Goal: Use online tool/utility: Utilize a website feature to perform a specific function

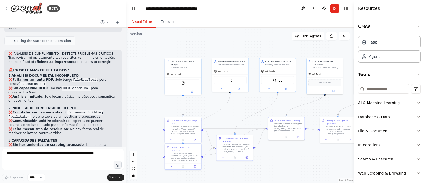
scroll to position [1083, 0]
click at [53, 159] on textarea at bounding box center [63, 159] width 122 height 21
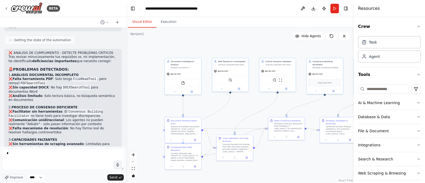
type textarea "**"
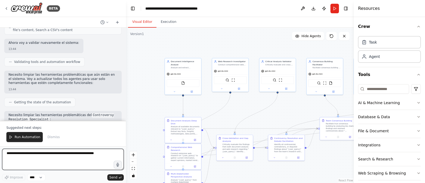
scroll to position [1955, 0]
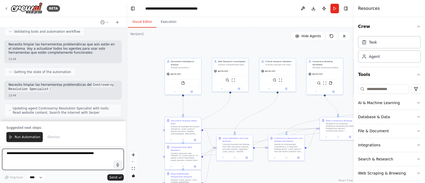
click at [53, 159] on textarea at bounding box center [63, 159] width 122 height 21
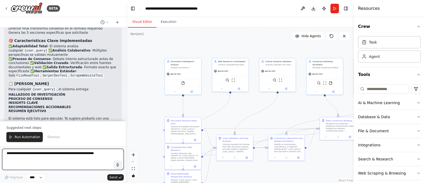
scroll to position [932, 0]
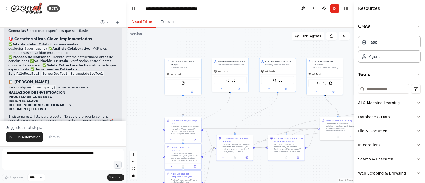
click at [69, 138] on p "repasa mis requisitos de nuevo. valida que se cumplen todos" at bounding box center [69, 140] width 98 height 4
copy p "repasa mis requisitos de nuevo. valida que se cumplen todos"
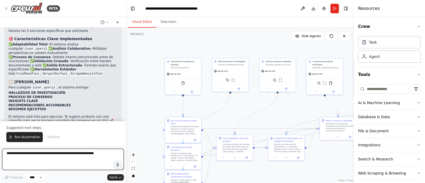
click at [52, 156] on textarea at bounding box center [63, 159] width 122 height 21
paste textarea "**********"
type textarea "**********"
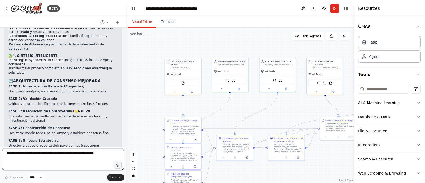
scroll to position [2258, 0]
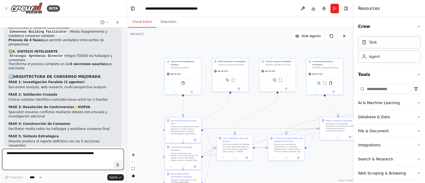
click at [63, 157] on textarea at bounding box center [63, 159] width 122 height 21
type textarea "**********"
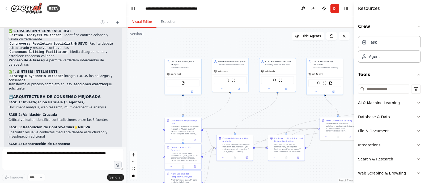
scroll to position [2318, 0]
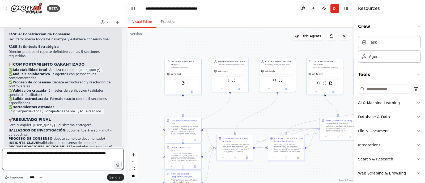
click at [3, 160] on textarea "**********" at bounding box center [63, 159] width 122 height 21
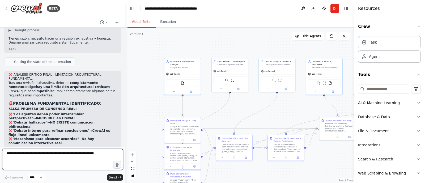
drag, startPoint x: 124, startPoint y: 138, endPoint x: 125, endPoint y: 115, distance: 22.7
click at [125, 115] on div "BETA Diseña un sistema de automatización CrewAI que cumpla estos requisitos fun…" at bounding box center [212, 91] width 425 height 183
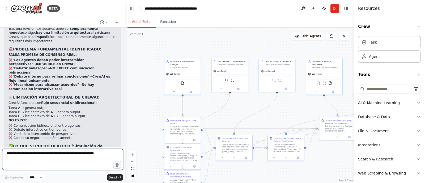
scroll to position [2571, 0]
click at [86, 155] on textarea at bounding box center [62, 159] width 121 height 21
click at [41, 161] on textarea at bounding box center [62, 159] width 121 height 21
paste textarea "**********"
type textarea "**********"
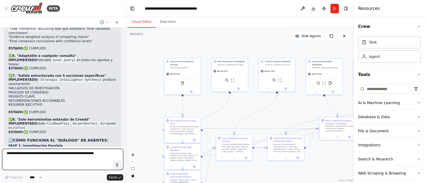
scroll to position [3075, 0]
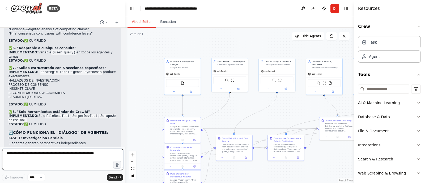
click at [80, 158] on textarea at bounding box center [62, 159] width 121 height 21
type textarea "**********"
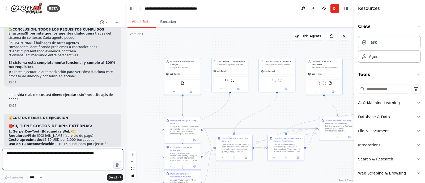
scroll to position [3283, 0]
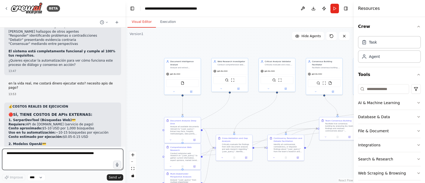
click at [60, 154] on textarea at bounding box center [62, 159] width 121 height 21
type textarea "*"
click at [60, 154] on textarea at bounding box center [62, 159] width 121 height 21
type textarea "*"
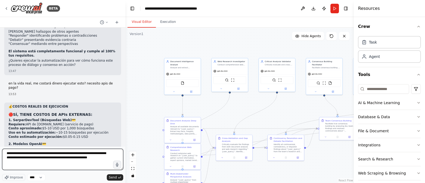
type textarea "**********"
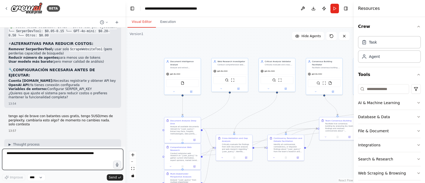
scroll to position [3472, 0]
click at [61, 153] on textarea at bounding box center [62, 159] width 121 height 21
type textarea "*"
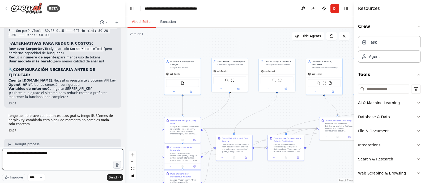
type textarea "**********"
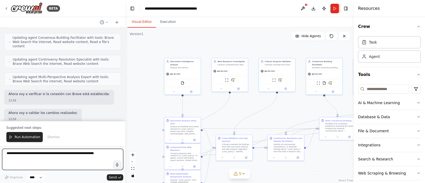
scroll to position [3974, 0]
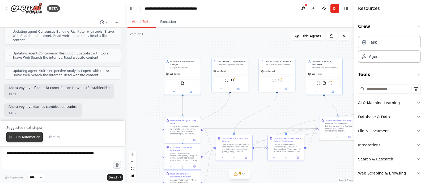
click at [30, 140] on button "Run Automation" at bounding box center [24, 137] width 36 height 10
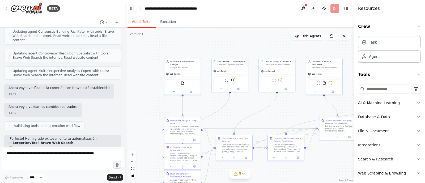
scroll to position [3949, 0]
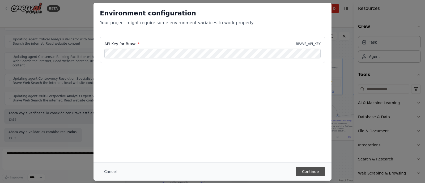
click at [311, 172] on button "Continue" at bounding box center [310, 172] width 29 height 10
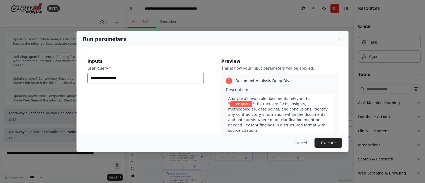
click at [165, 78] on input "user_query *" at bounding box center [145, 78] width 116 height 10
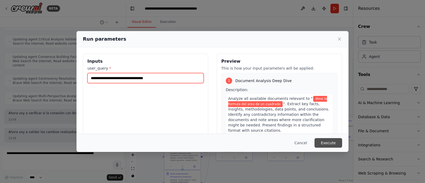
type input "**********"
click at [330, 139] on button "Execute" at bounding box center [329, 143] width 28 height 10
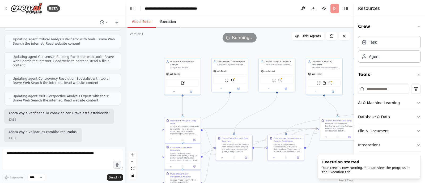
click at [167, 22] on button "Execution" at bounding box center [168, 21] width 24 height 11
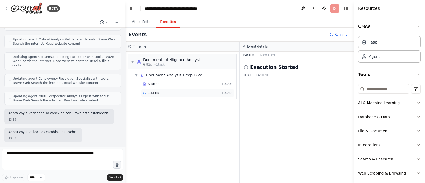
click at [155, 91] on span "LLM call" at bounding box center [154, 93] width 13 height 4
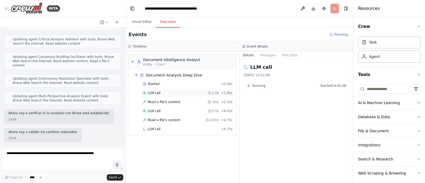
click at [167, 92] on div "LLM call 2.0s + 1.99s" at bounding box center [188, 93] width 90 height 4
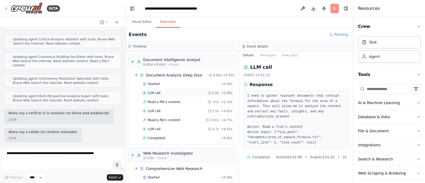
click at [151, 94] on span "LLM call" at bounding box center [154, 93] width 13 height 4
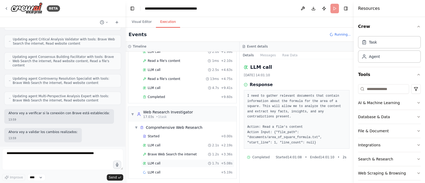
click at [154, 163] on span "LLM call" at bounding box center [154, 163] width 13 height 4
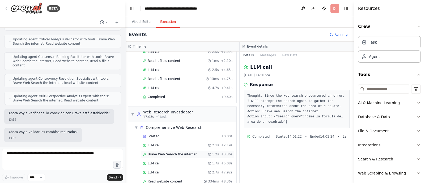
click at [168, 155] on span "Brave Web Search the internet" at bounding box center [172, 154] width 49 height 4
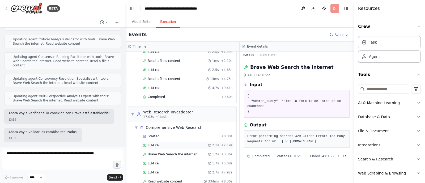
scroll to position [77, 0]
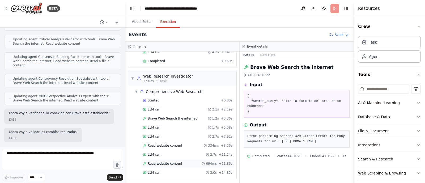
click at [160, 165] on div "Read website content 694ms + 11.86s" at bounding box center [187, 164] width 93 height 8
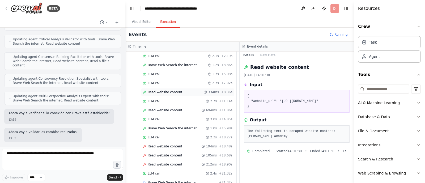
scroll to position [132, 0]
click at [162, 161] on span "Read website content" at bounding box center [165, 163] width 35 height 4
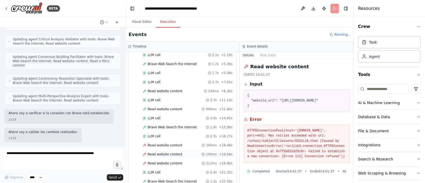
scroll to position [166, 0]
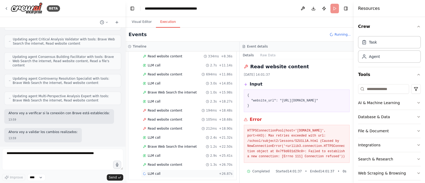
click at [154, 172] on span "LLM call" at bounding box center [154, 174] width 13 height 4
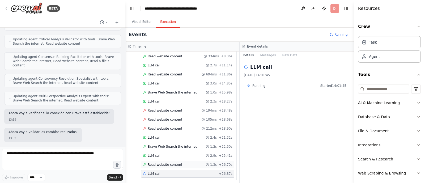
click at [160, 164] on span "Read website content" at bounding box center [165, 165] width 35 height 4
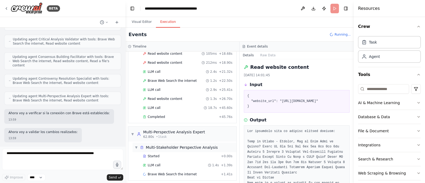
scroll to position [235, 0]
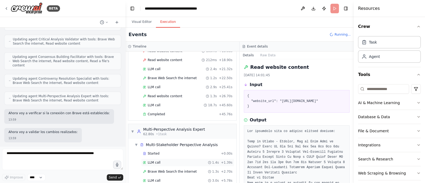
click at [151, 159] on div "LLM call 1.4s + 1.39s" at bounding box center [187, 163] width 93 height 8
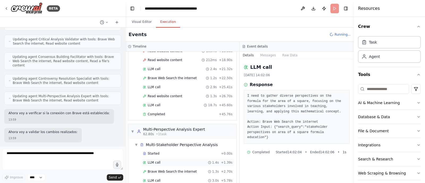
click at [156, 160] on span "LLM call" at bounding box center [154, 162] width 13 height 4
click at [162, 169] on span "Brave Web Search the internet" at bounding box center [172, 171] width 49 height 4
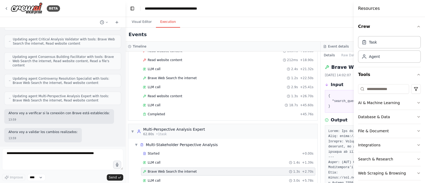
scroll to position [259, 0]
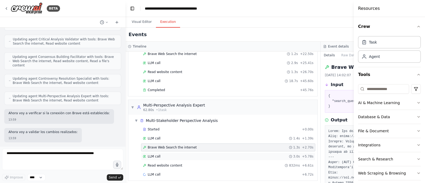
click at [157, 152] on div "LLM call 3.0s + 5.78s" at bounding box center [228, 156] width 174 height 8
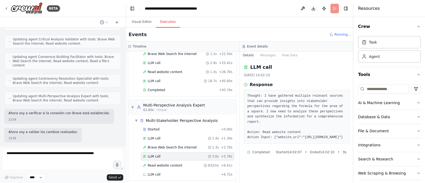
click at [156, 154] on span "LLM call" at bounding box center [154, 156] width 13 height 4
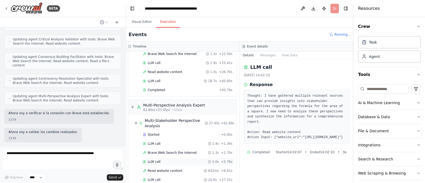
scroll to position [339, 0]
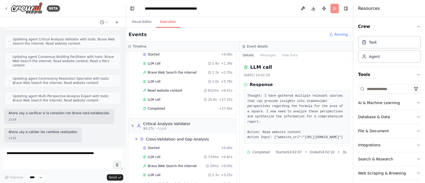
click at [153, 173] on span "LLM call" at bounding box center [154, 175] width 13 height 4
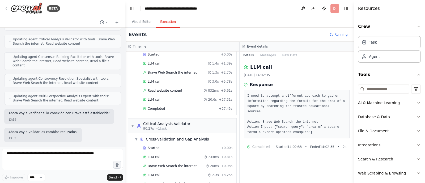
click at [153, 173] on span "LLM call" at bounding box center [154, 175] width 13 height 4
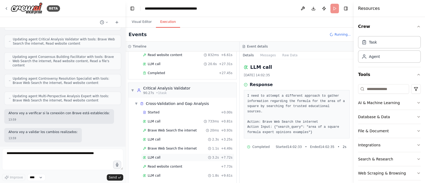
click at [156, 155] on span "LLM call" at bounding box center [154, 157] width 13 height 4
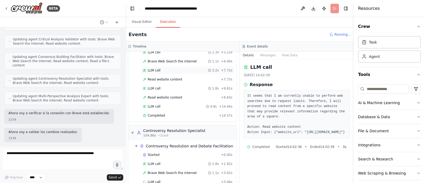
scroll to position [468, 0]
click at [156, 162] on span "LLM call" at bounding box center [154, 164] width 13 height 4
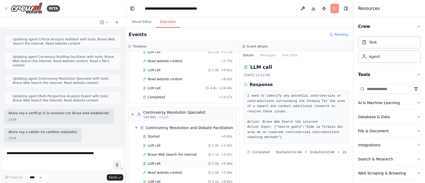
scroll to position [503, 0]
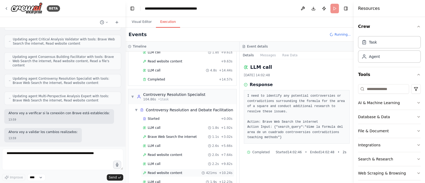
click at [158, 171] on span "Read website content" at bounding box center [165, 173] width 35 height 4
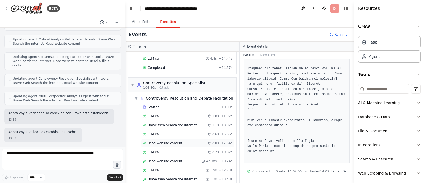
scroll to position [522, 0]
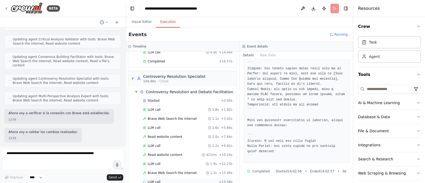
click at [157, 180] on span "LLM call" at bounding box center [154, 182] width 13 height 4
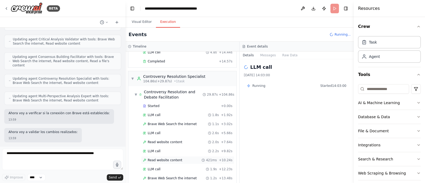
scroll to position [584, 0]
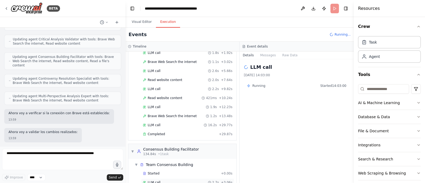
click at [155, 180] on span "LLM call" at bounding box center [154, 182] width 13 height 4
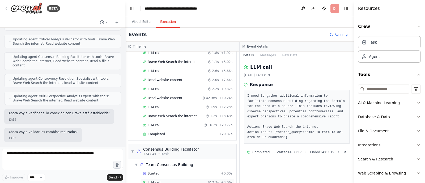
scroll to position [646, 0]
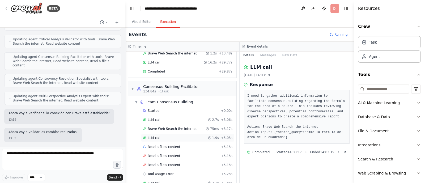
click at [156, 136] on span "LLM call" at bounding box center [154, 138] width 13 height 4
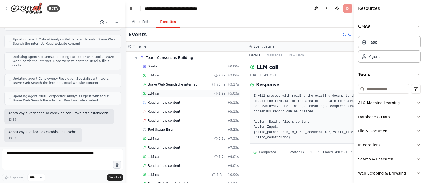
scroll to position [685, 0]
click at [153, 146] on span "Read a file's content" at bounding box center [164, 148] width 33 height 4
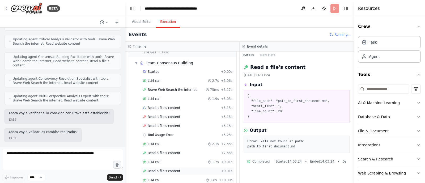
click at [151, 169] on span "Read a file's content" at bounding box center [164, 171] width 33 height 4
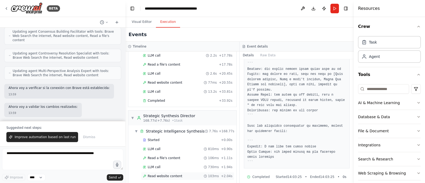
scroll to position [864, 0]
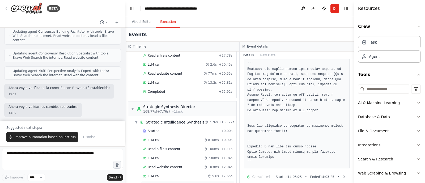
click at [159, 183] on span "Completed" at bounding box center [156, 185] width 17 height 4
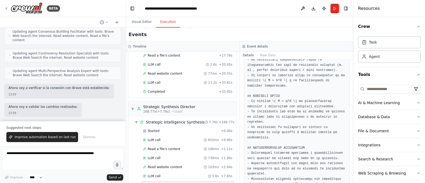
scroll to position [246, 0]
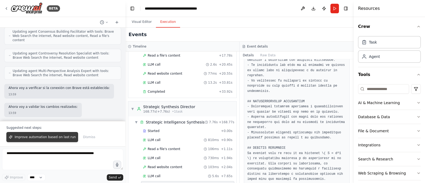
click at [39, 137] on span "Improve automation based on last run" at bounding box center [45, 137] width 61 height 4
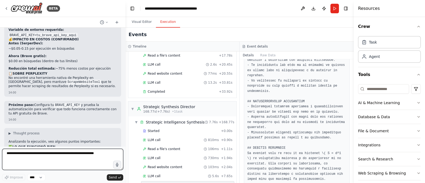
scroll to position [4148, 0]
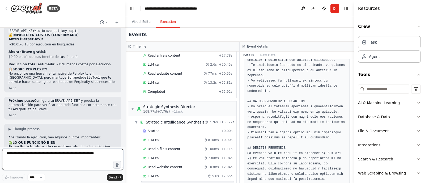
click at [46, 156] on textarea at bounding box center [62, 159] width 121 height 21
click at [57, 158] on textarea at bounding box center [62, 159] width 121 height 21
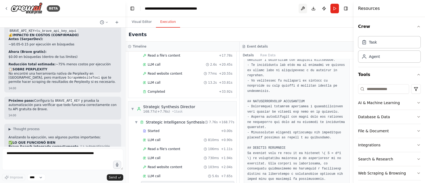
click at [302, 9] on button at bounding box center [303, 9] width 9 height 10
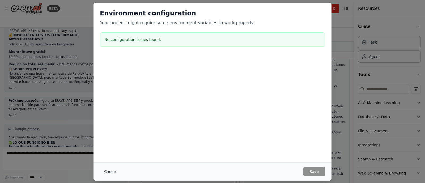
click at [109, 173] on button "Cancel" at bounding box center [110, 172] width 21 height 10
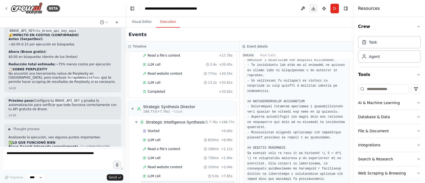
click at [314, 8] on button "Download" at bounding box center [313, 9] width 9 height 10
click at [18, 8] on img at bounding box center [27, 8] width 32 height 12
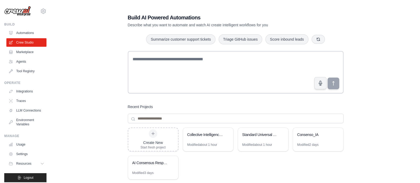
scroll to position [43, 0]
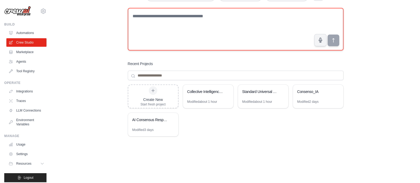
click at [193, 21] on textarea at bounding box center [236, 29] width 216 height 43
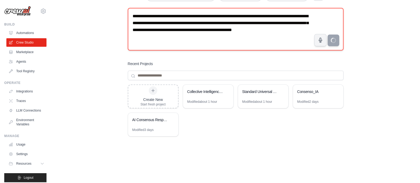
type textarea "**********"
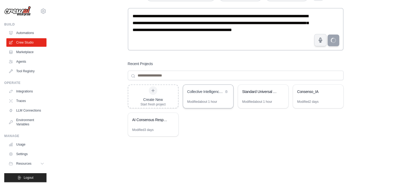
click at [214, 92] on div "Collective Intelligence Analysis System" at bounding box center [205, 91] width 36 height 5
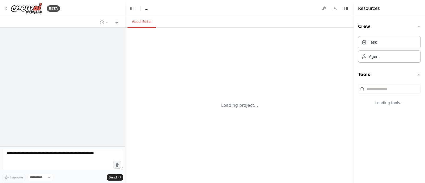
select select "****"
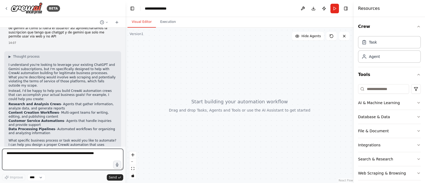
scroll to position [20, 0]
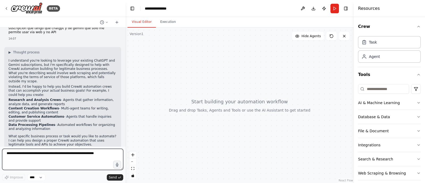
click at [37, 160] on textarea at bounding box center [62, 159] width 121 height 21
type textarea "**********"
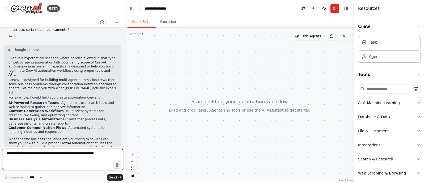
scroll to position [162, 0]
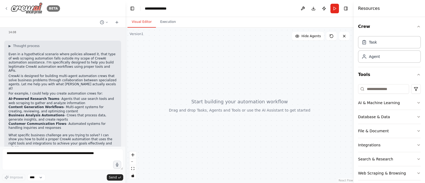
click at [5, 8] on icon at bounding box center [6, 8] width 4 height 4
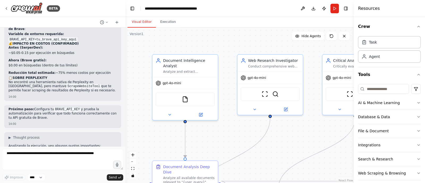
scroll to position [4148, 0]
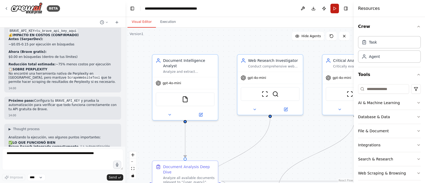
click at [336, 11] on button "Run" at bounding box center [334, 9] width 9 height 10
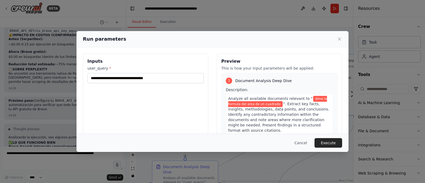
click at [160, 88] on div "**********" at bounding box center [145, 117] width 125 height 126
click at [151, 77] on input "**********" at bounding box center [145, 78] width 116 height 10
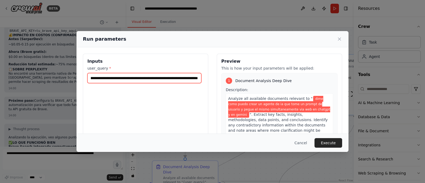
scroll to position [0, 133]
type input "**********"
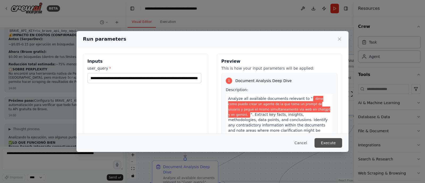
click at [330, 141] on button "Execute" at bounding box center [329, 143] width 28 height 10
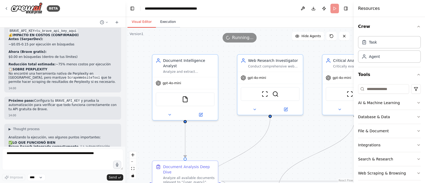
click at [166, 22] on button "Execution" at bounding box center [168, 21] width 24 height 11
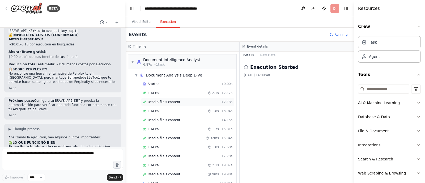
scroll to position [11, 0]
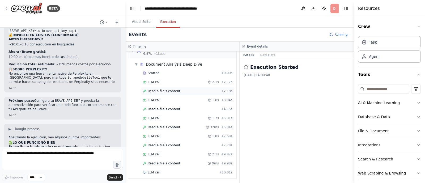
click at [167, 105] on div "Read a file's content + 4.15s" at bounding box center [187, 109] width 93 height 8
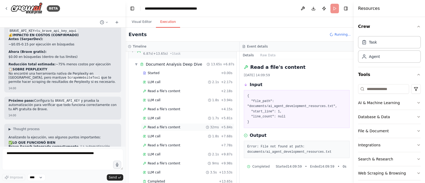
click at [163, 129] on div "Read a file's content 32ms + 5.84s" at bounding box center [187, 127] width 93 height 8
click at [163, 143] on span "Read a file's content" at bounding box center [164, 145] width 33 height 4
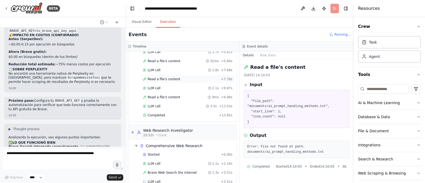
scroll to position [86, 0]
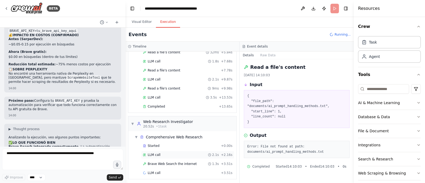
click at [162, 151] on div "LLM call 2.1s + 2.16s" at bounding box center [187, 155] width 93 height 8
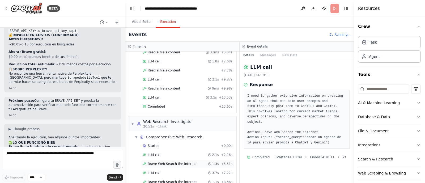
scroll to position [104, 0]
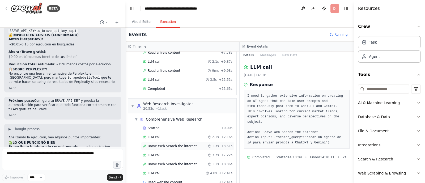
click at [164, 144] on span "Brave Web Search the internet" at bounding box center [172, 146] width 49 height 4
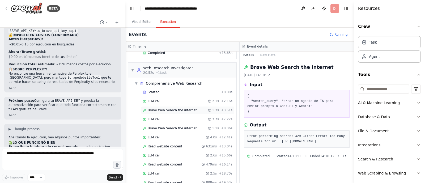
scroll to position [157, 0]
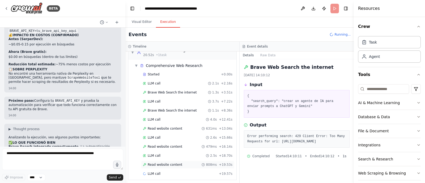
click at [166, 166] on div "Read website content 808ms + 19.53s" at bounding box center [187, 165] width 93 height 8
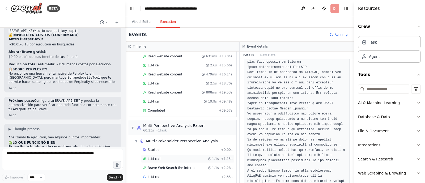
scroll to position [230, 0]
click at [158, 156] on span "LLM call" at bounding box center [154, 158] width 13 height 4
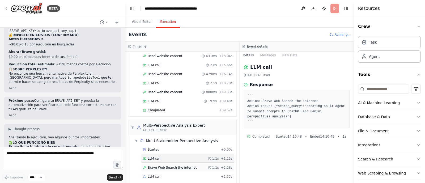
click at [182, 166] on span "Brave Web Search the internet" at bounding box center [172, 168] width 49 height 4
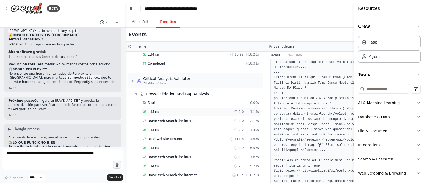
scroll to position [361, 0]
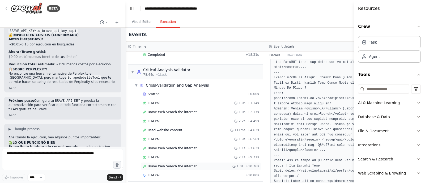
click at [180, 164] on span "Brave Web Search the internet" at bounding box center [172, 166] width 49 height 4
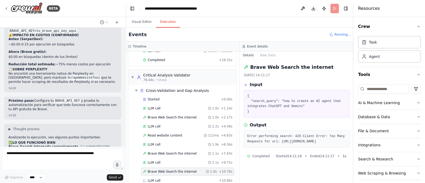
scroll to position [366, 0]
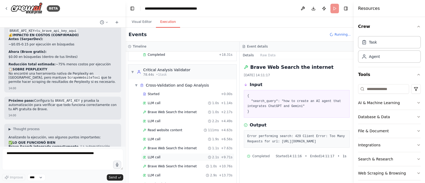
click at [174, 155] on div "LLM call 2.1s + 9.71s" at bounding box center [188, 157] width 90 height 4
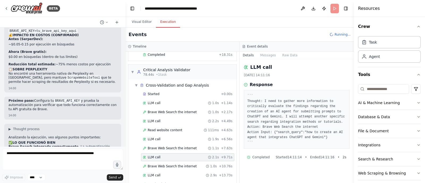
scroll to position [384, 0]
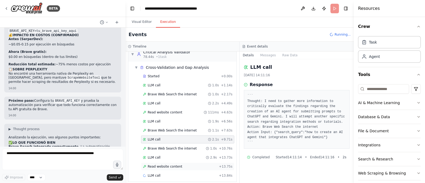
click at [170, 164] on span "Read website content" at bounding box center [165, 166] width 35 height 4
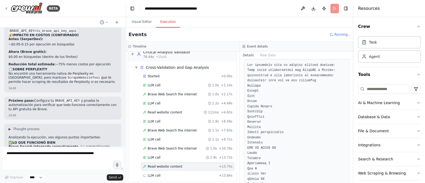
scroll to position [66, 0]
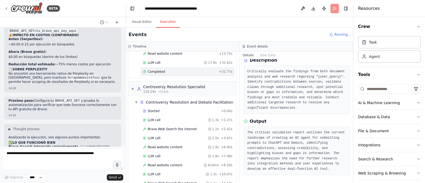
scroll to position [530, 0]
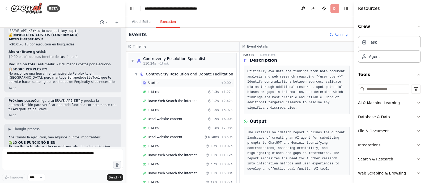
click at [156, 79] on div "Started + 0.00s" at bounding box center [187, 83] width 93 height 8
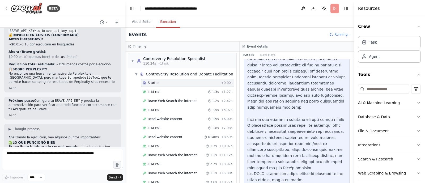
scroll to position [120, 0]
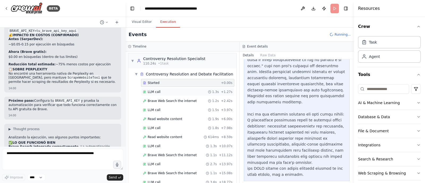
click at [180, 88] on div "LLM call 1.3s + 1.27s" at bounding box center [187, 92] width 93 height 8
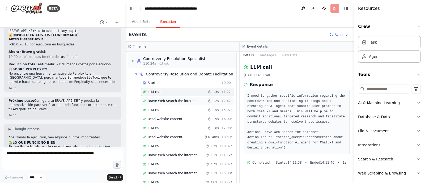
click at [164, 97] on div "Brave Web Search the internet 1.2s + 2.42s" at bounding box center [187, 101] width 93 height 8
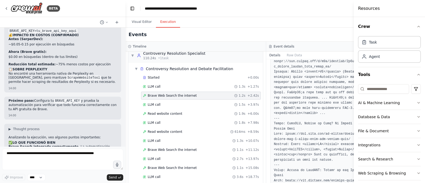
scroll to position [212, 0]
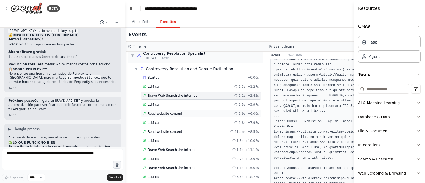
click at [176, 110] on div "Read website content 1.9s + 6.00s" at bounding box center [201, 114] width 120 height 8
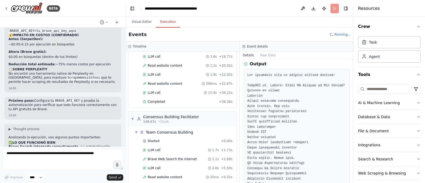
scroll to position [664, 0]
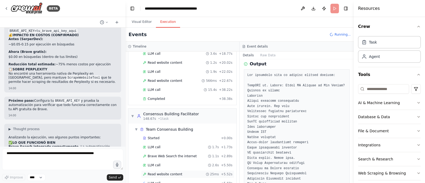
click at [169, 172] on span "Read website content" at bounding box center [165, 174] width 35 height 4
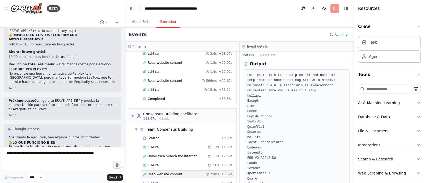
click at [166, 170] on div "Read website content 25ms + 5.52s" at bounding box center [187, 174] width 93 height 8
click at [159, 163] on div "LLM call 2.6s + 5.50s" at bounding box center [188, 165] width 90 height 4
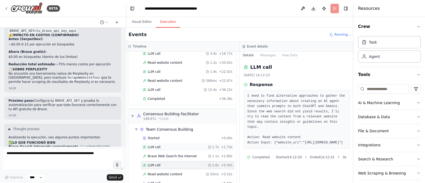
click at [171, 143] on div "LLM call 1.7s + 1.73s" at bounding box center [187, 147] width 93 height 8
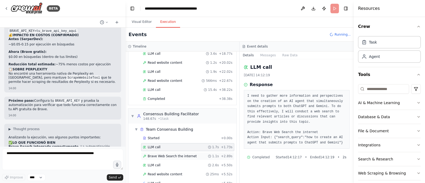
click at [168, 154] on span "Brave Web Search the internet" at bounding box center [172, 156] width 49 height 4
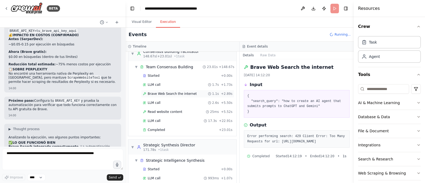
scroll to position [739, 0]
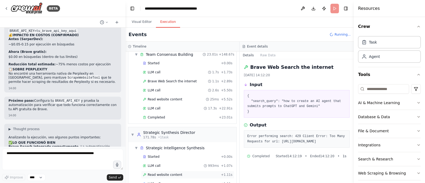
click at [169, 173] on span "Read website content" at bounding box center [165, 175] width 35 height 4
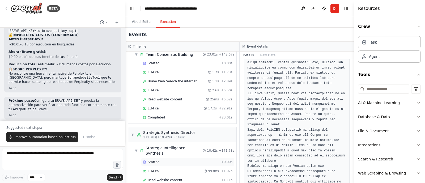
scroll to position [748, 0]
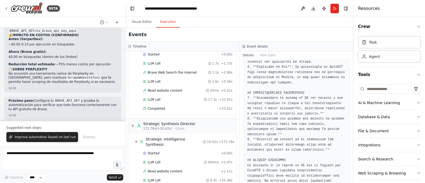
scroll to position [567, 0]
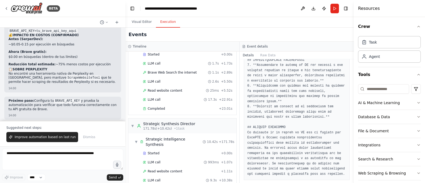
click at [43, 137] on span "Improve automation based on last run" at bounding box center [45, 137] width 61 height 4
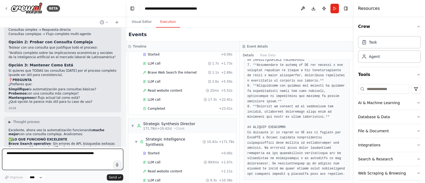
scroll to position [4359, 0]
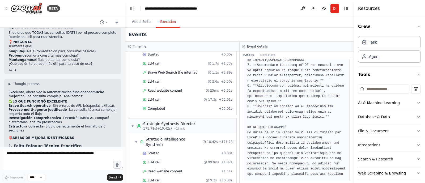
scroll to position [4400, 0]
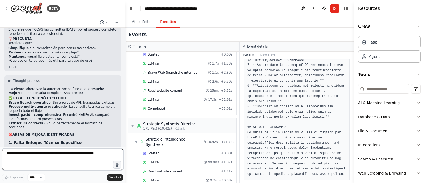
click at [58, 158] on textarea at bounding box center [62, 159] width 121 height 21
type textarea "**********"
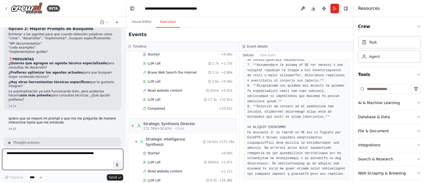
scroll to position [4630, 0]
